Goal: Find specific page/section

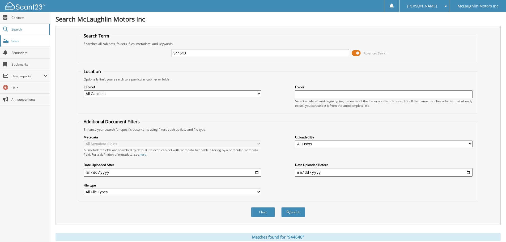
drag, startPoint x: 201, startPoint y: 55, endPoint x: 43, endPoint y: 39, distance: 159.1
type input "773259"
click at [281, 207] on button "Search" at bounding box center [293, 212] width 24 height 10
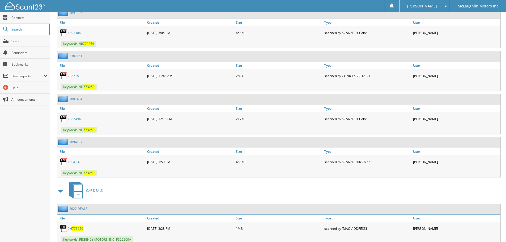
scroll to position [732, 0]
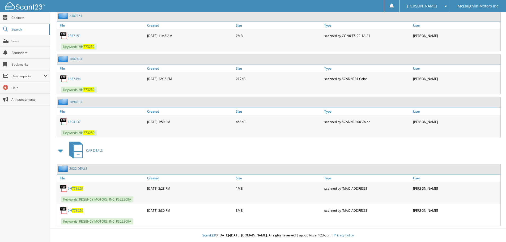
click at [73, 121] on link "1894137" at bounding box center [74, 121] width 13 height 5
click at [75, 78] on link "1887494" at bounding box center [74, 78] width 13 height 5
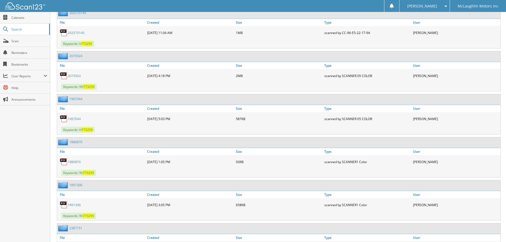
scroll to position [493, 0]
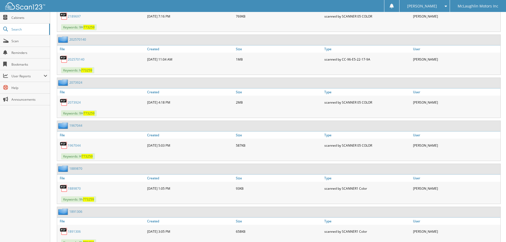
click at [74, 59] on link "202570140" at bounding box center [76, 59] width 17 height 5
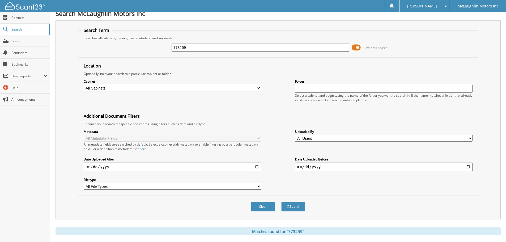
scroll to position [0, 0]
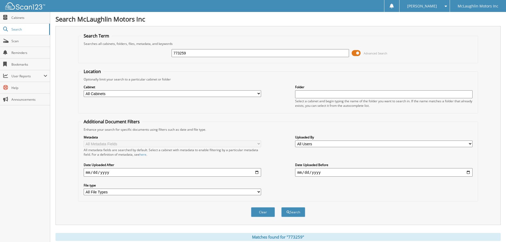
click at [390, 202] on div "Clear Search" at bounding box center [278, 212] width 400 height 22
click at [386, 207] on div "Clear Search" at bounding box center [278, 212] width 400 height 22
